Goal: Navigation & Orientation: Find specific page/section

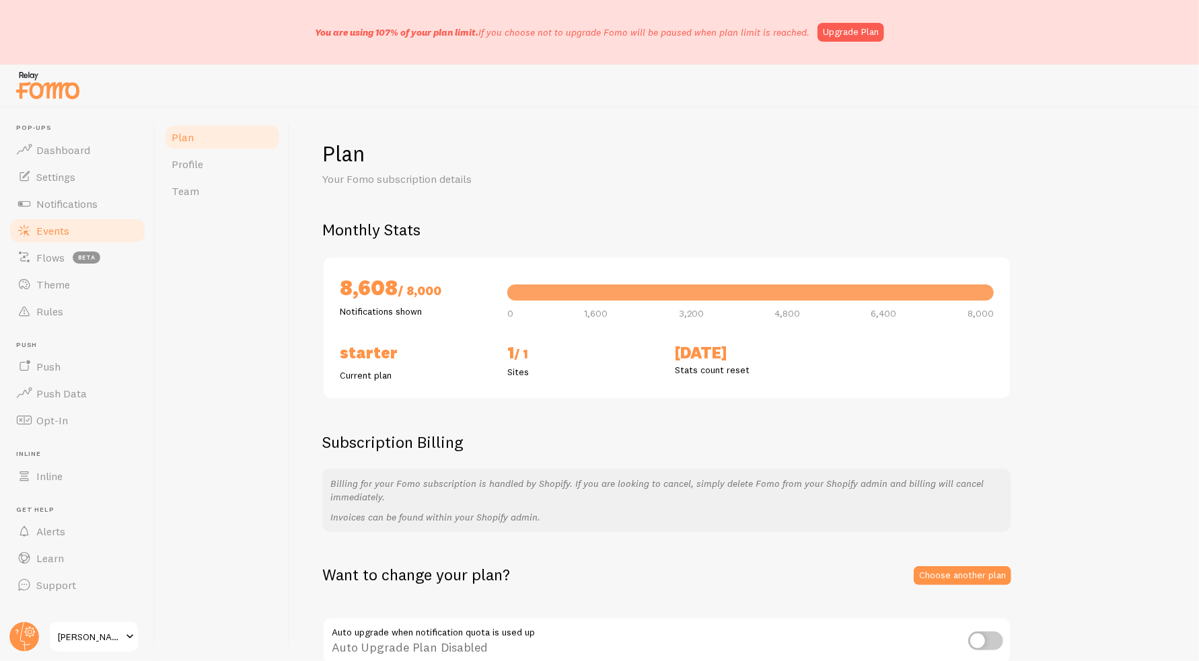
drag, startPoint x: 213, startPoint y: 220, endPoint x: 126, endPoint y: 229, distance: 86.6
click at [179, 238] on div "Plan Profile Team" at bounding box center [222, 385] width 135 height 554
click at [75, 221] on link "Events" at bounding box center [77, 230] width 139 height 27
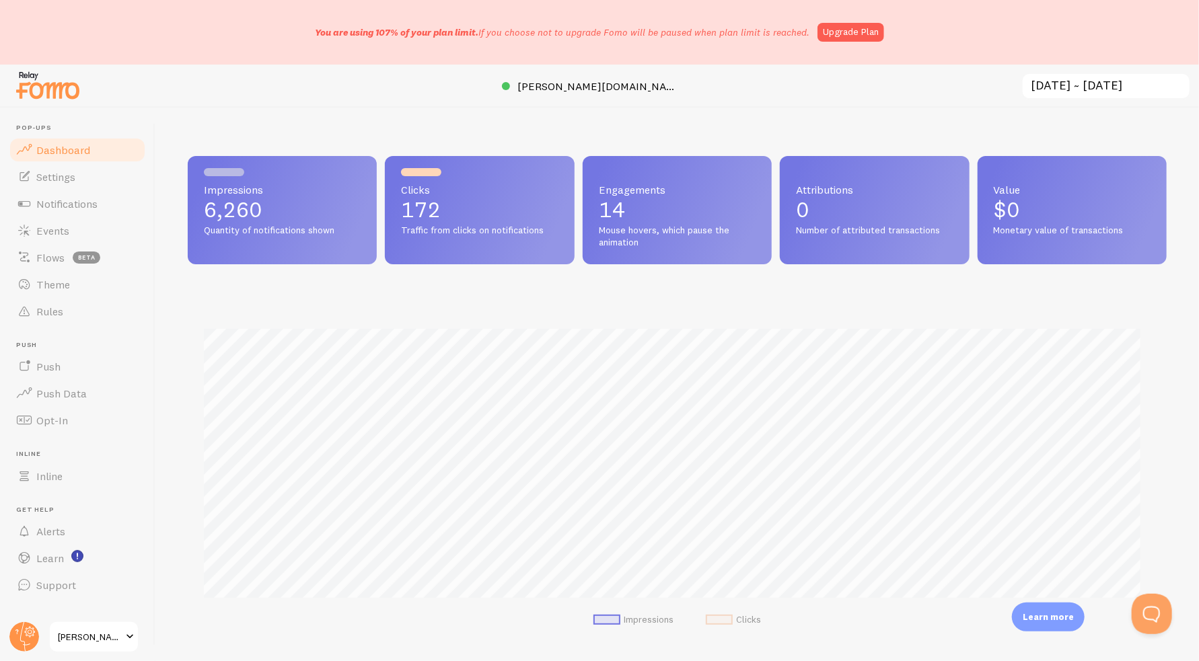
scroll to position [353, 969]
